Goal: Transaction & Acquisition: Purchase product/service

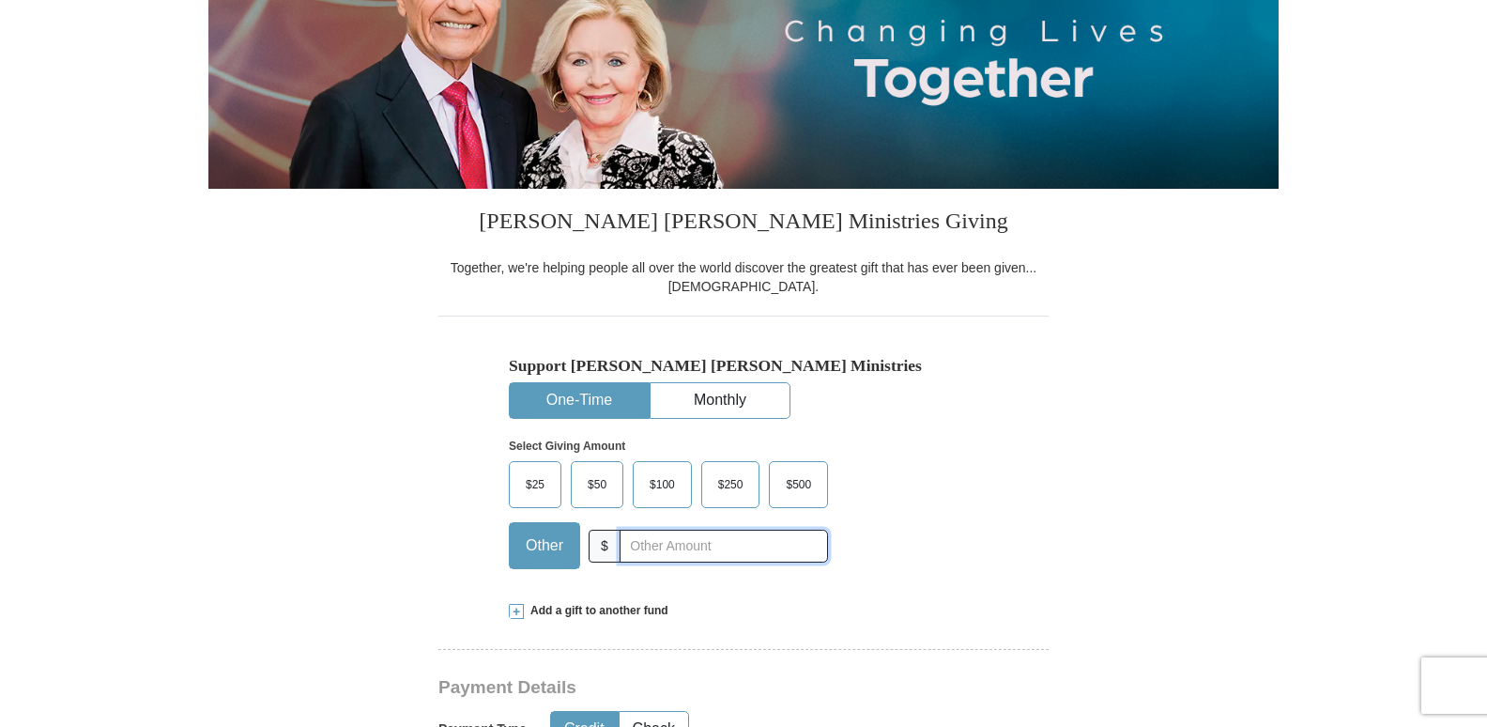
click at [716, 556] on input "text" at bounding box center [724, 545] width 208 height 33
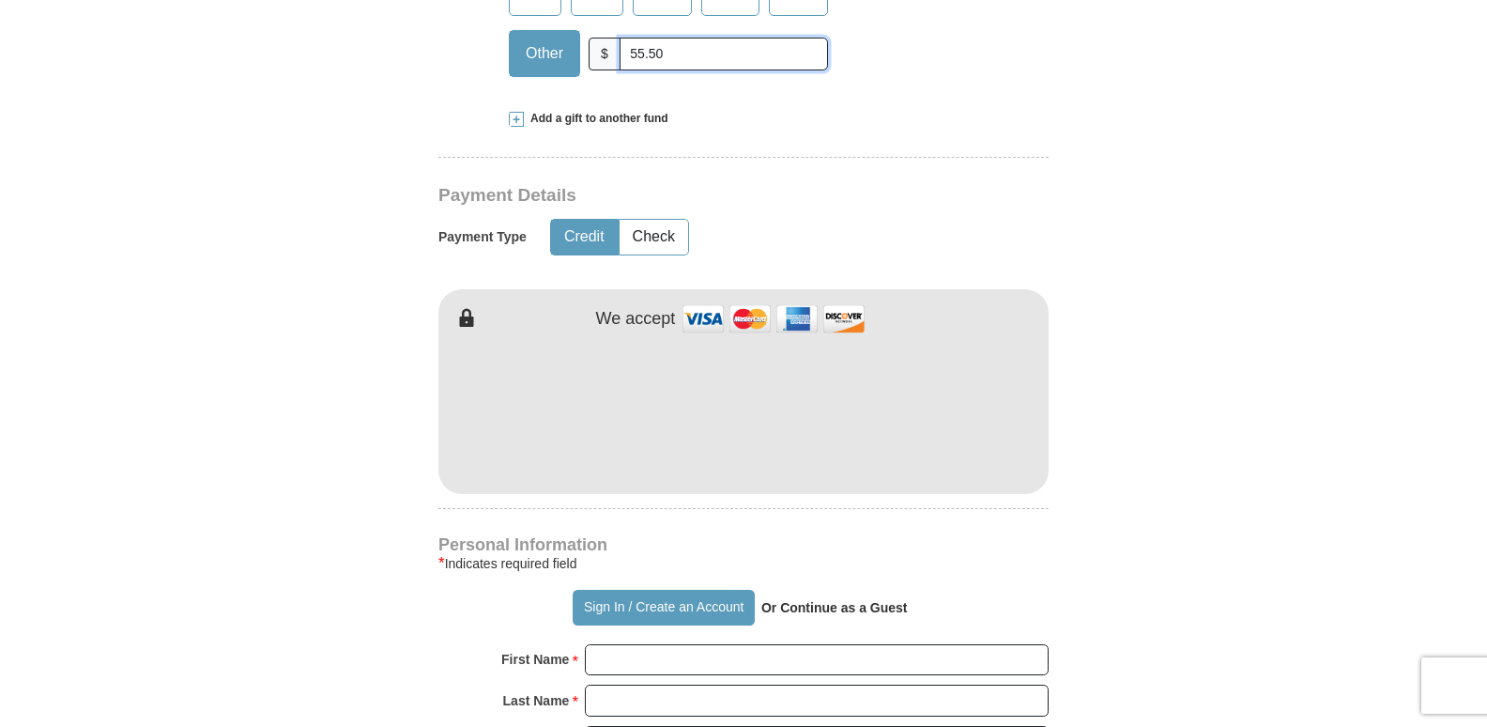
scroll to position [845, 0]
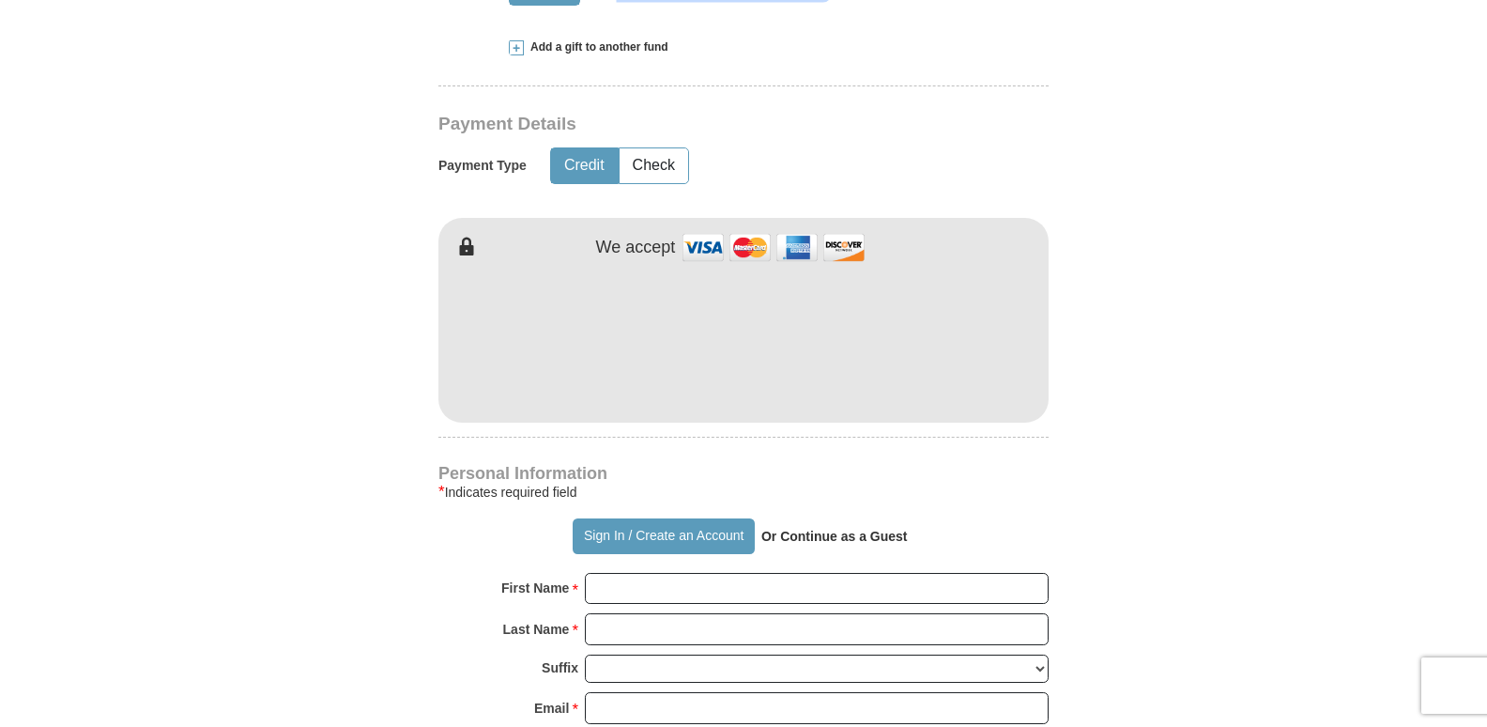
type input "55.50"
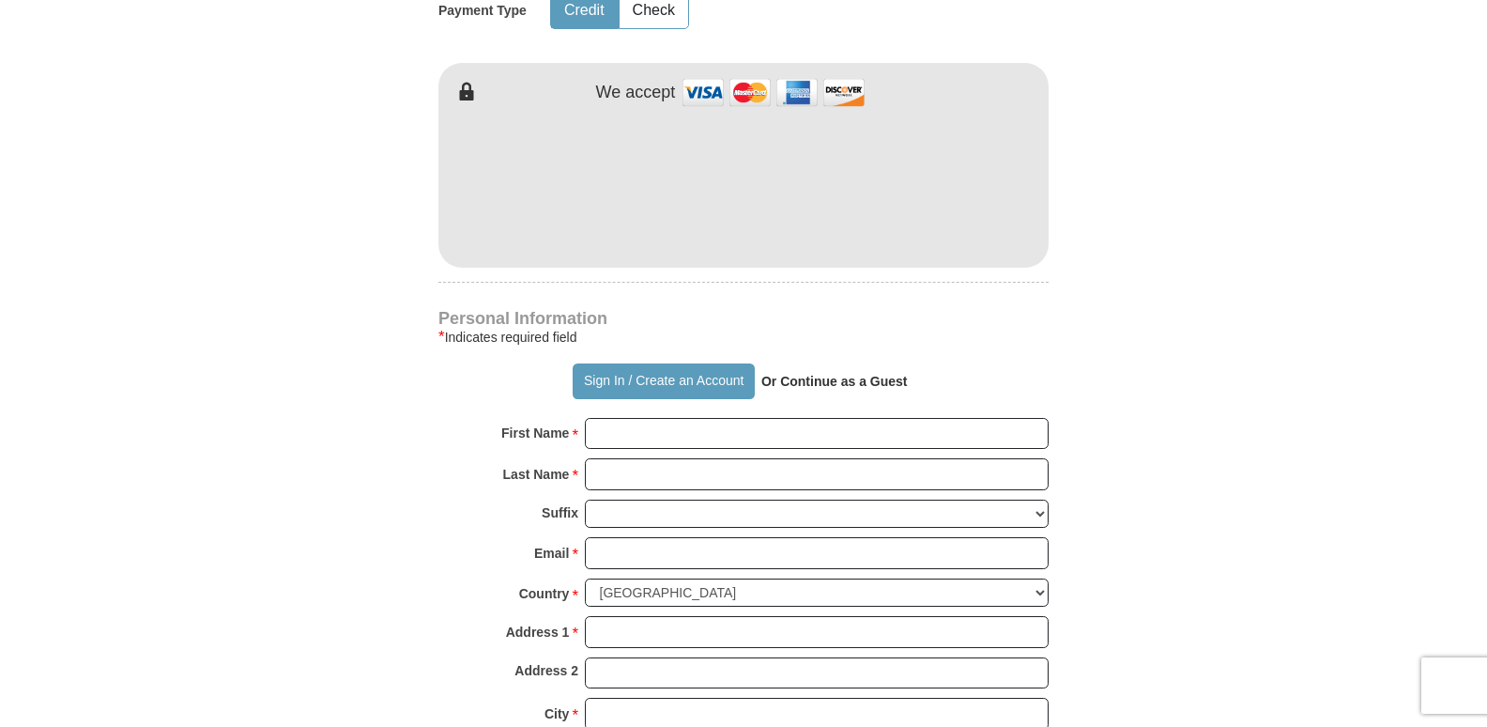
scroll to position [1033, 0]
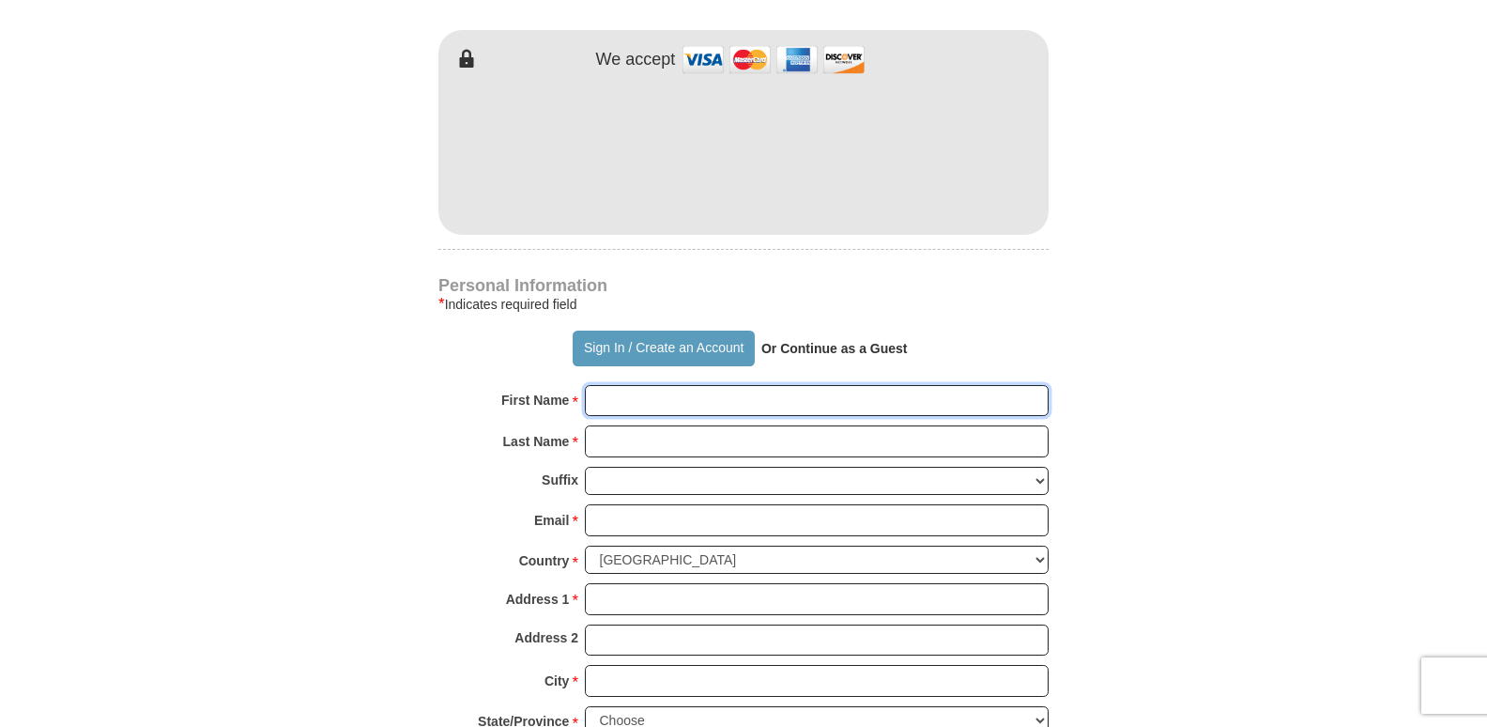
click at [837, 402] on input "First Name *" at bounding box center [817, 401] width 464 height 32
type input "[PERSON_NAME]"
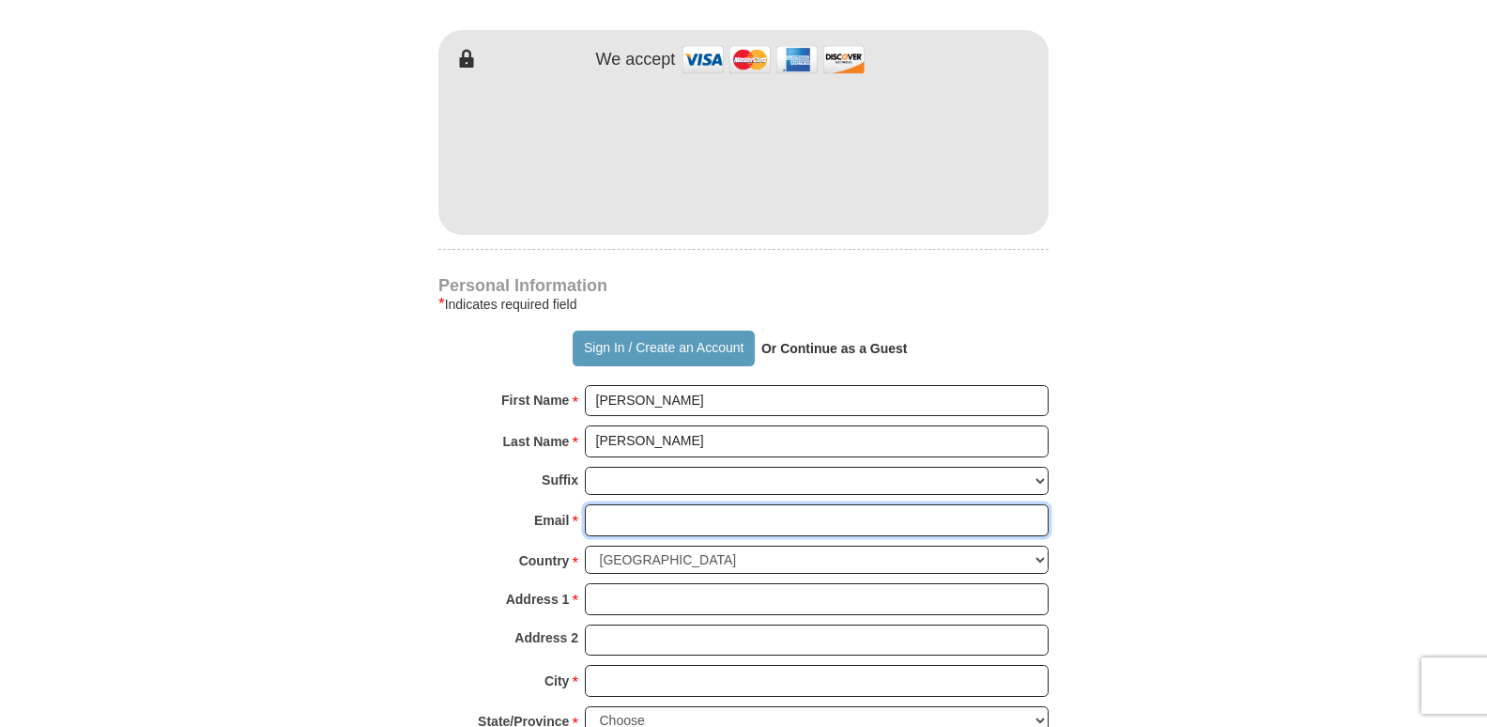
type input "[EMAIL_ADDRESS][DOMAIN_NAME]"
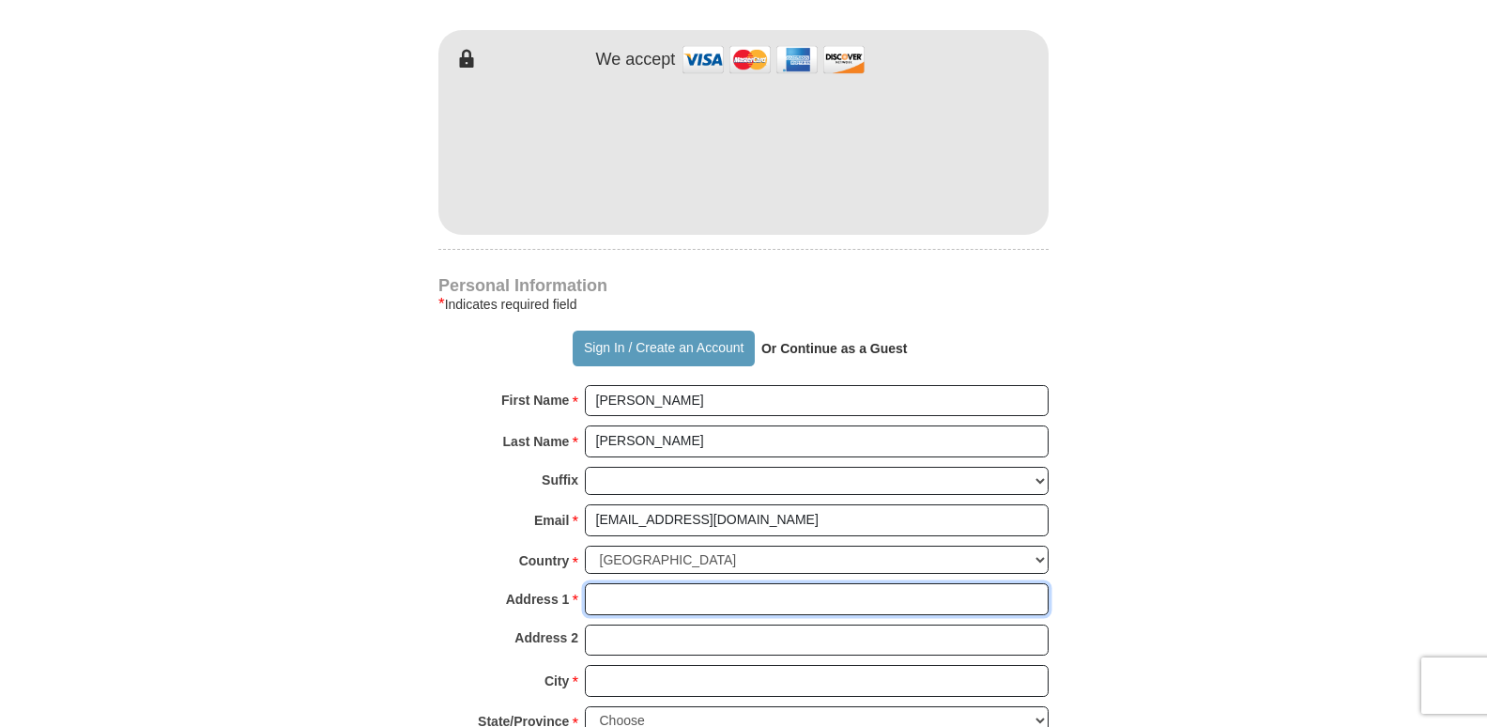
type input "[STREET_ADDRESS][PERSON_NAME]"
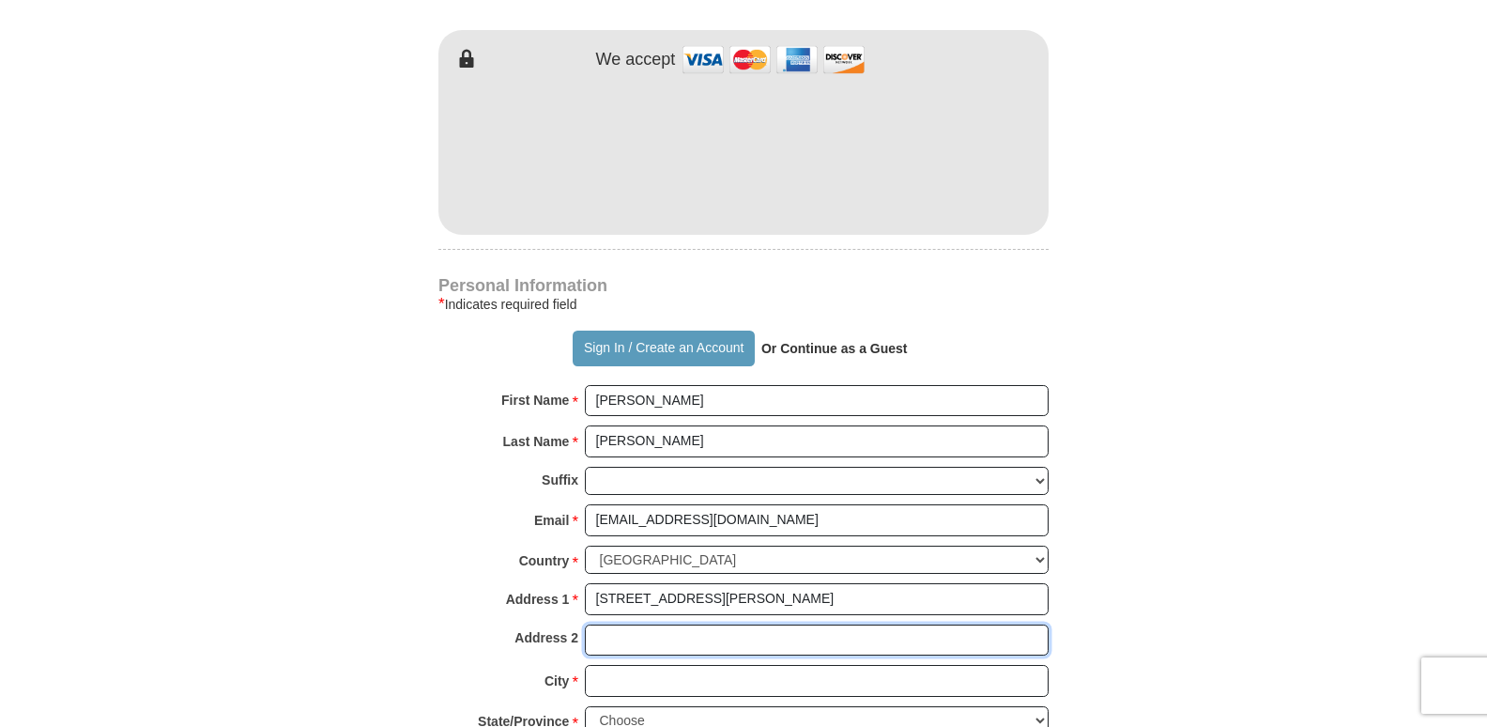
type input "[STREET_ADDRESS][PERSON_NAME]"
type input "Easton"
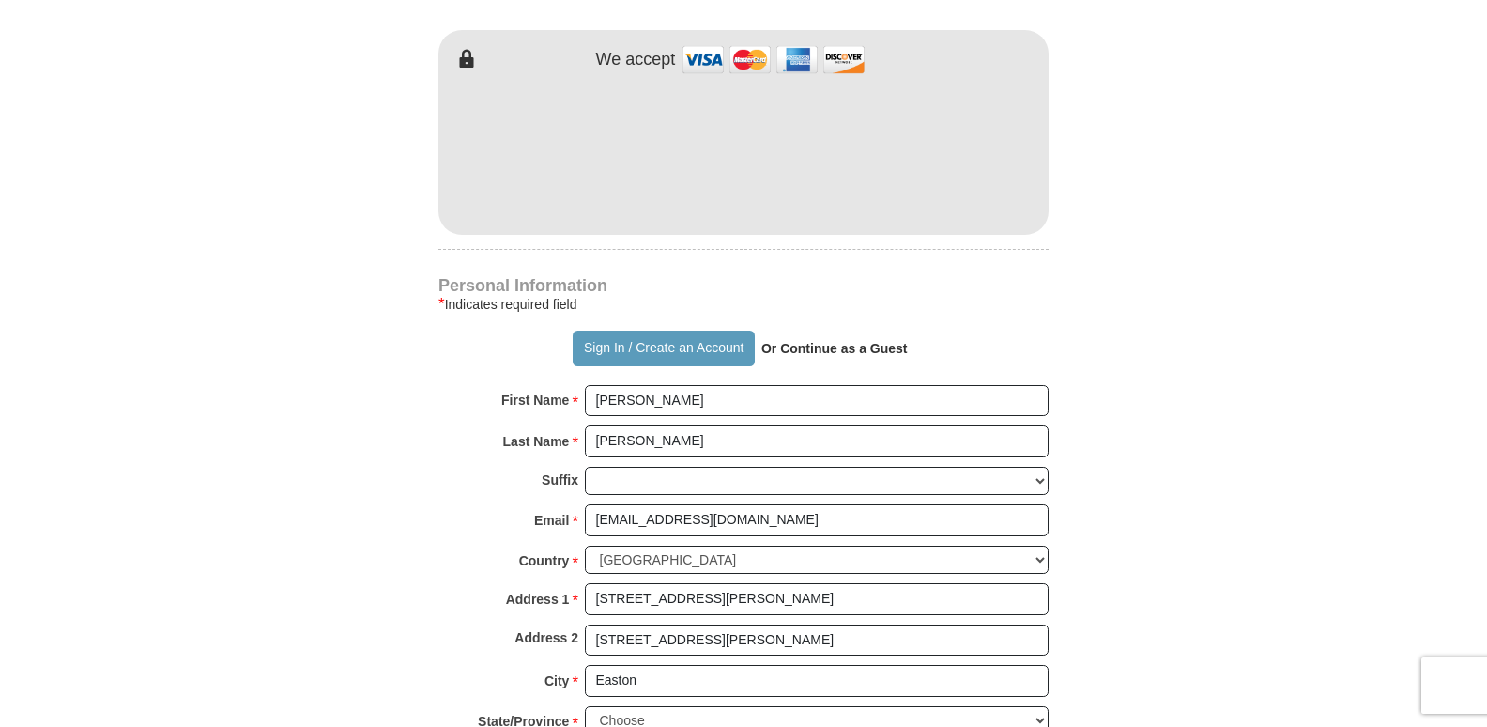
type input "21601"
type input "410.725.4484"
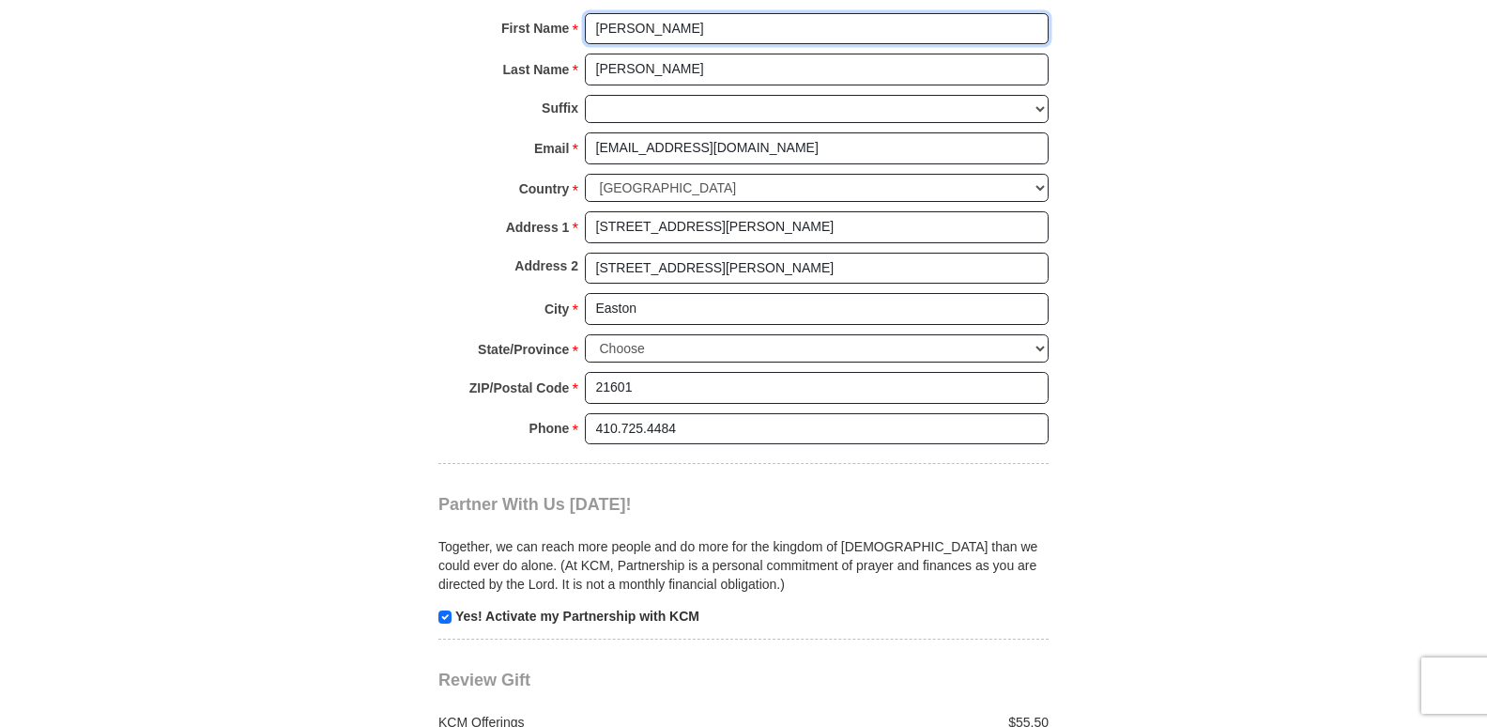
scroll to position [1408, 0]
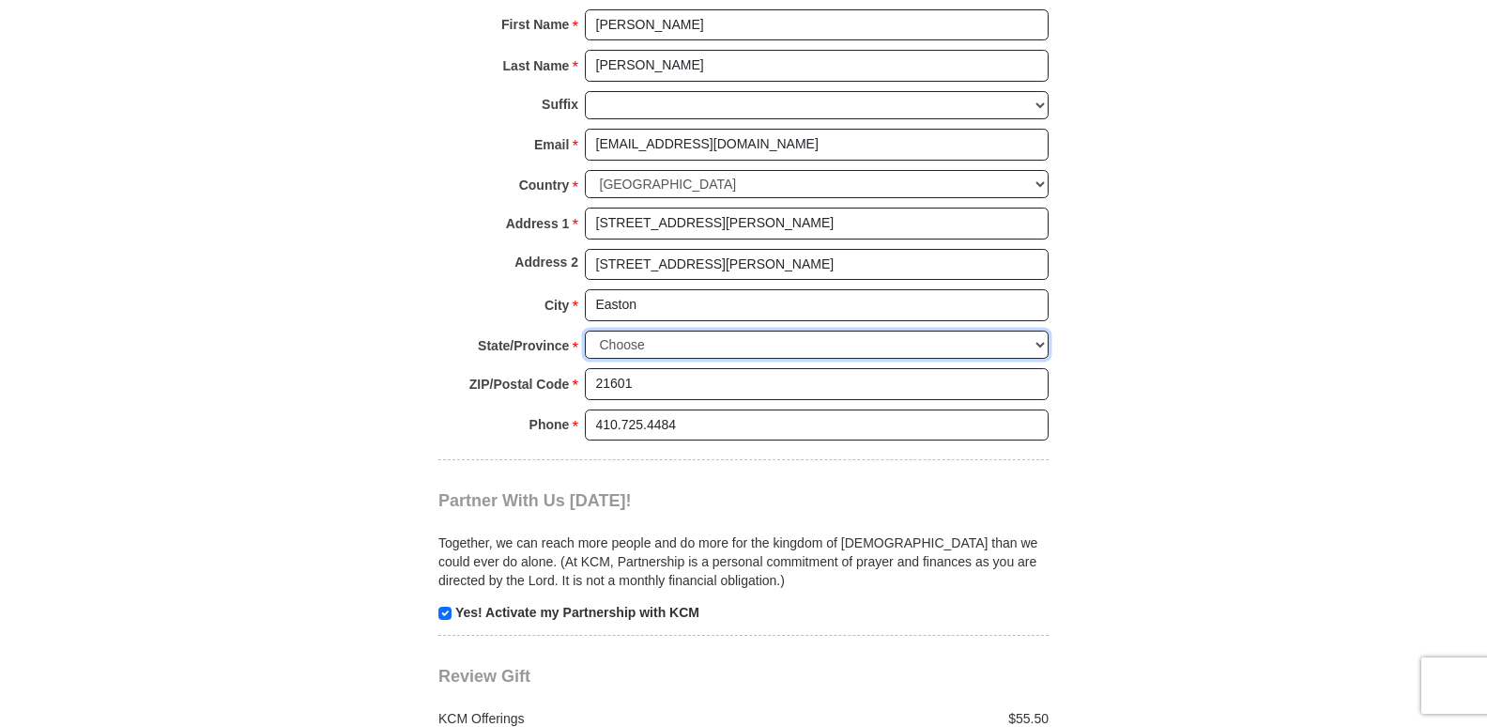
click at [1045, 342] on select "Choose [US_STATE] [US_STATE] [US_STATE] [US_STATE] [US_STATE] Armed Forces Amer…" at bounding box center [817, 344] width 464 height 29
select select "MD"
click at [585, 330] on select "Choose [US_STATE] [US_STATE] [US_STATE] [US_STATE] [US_STATE] Armed Forces Amer…" at bounding box center [817, 344] width 464 height 29
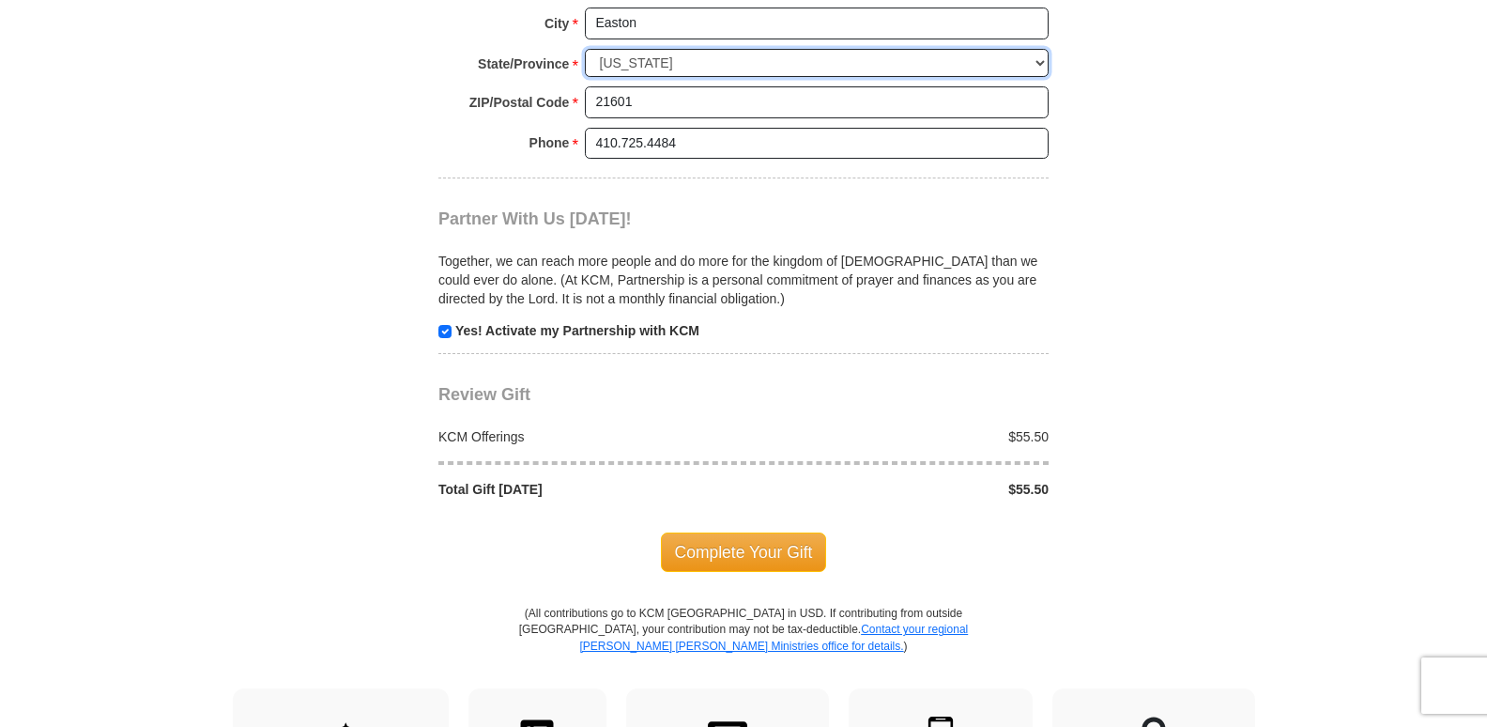
scroll to position [1783, 0]
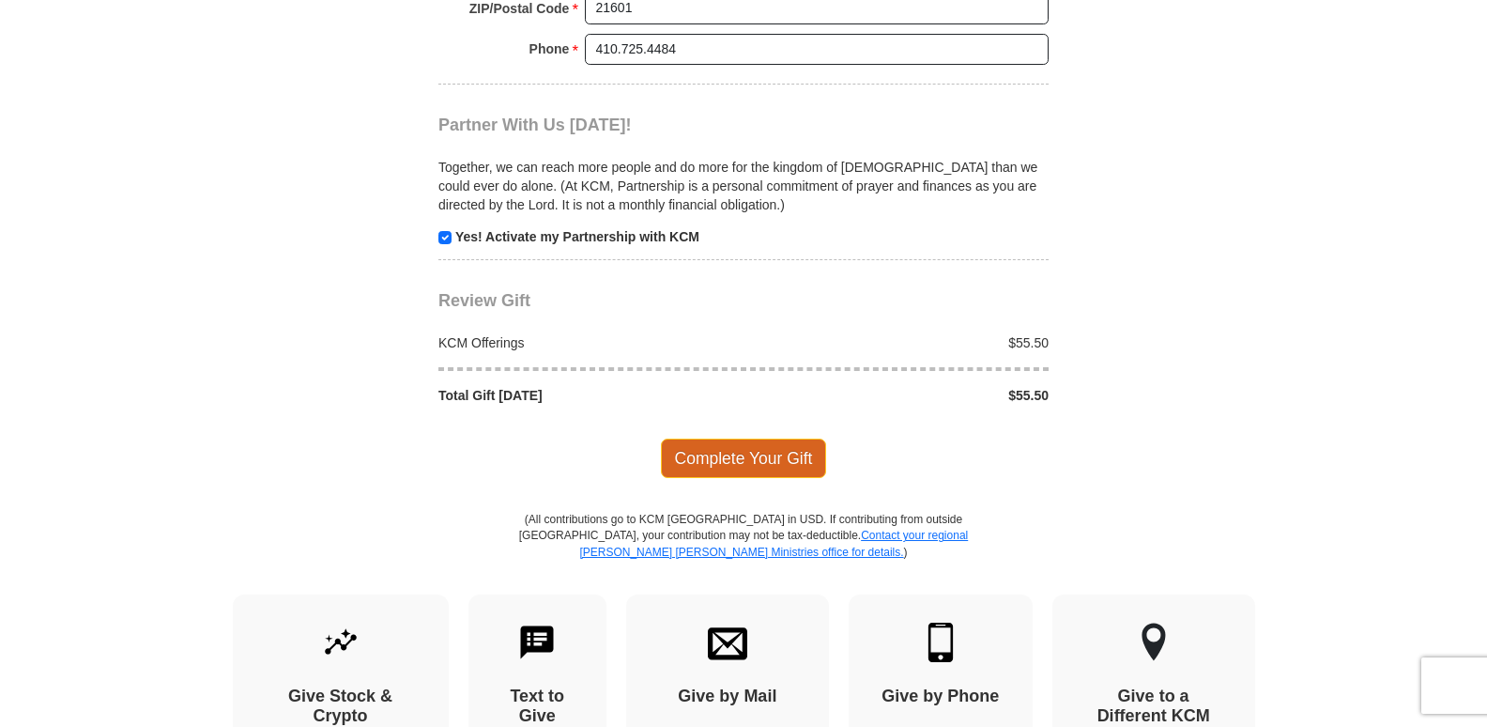
click at [784, 451] on span "Complete Your Gift" at bounding box center [744, 457] width 166 height 39
